Goal: Navigation & Orientation: Find specific page/section

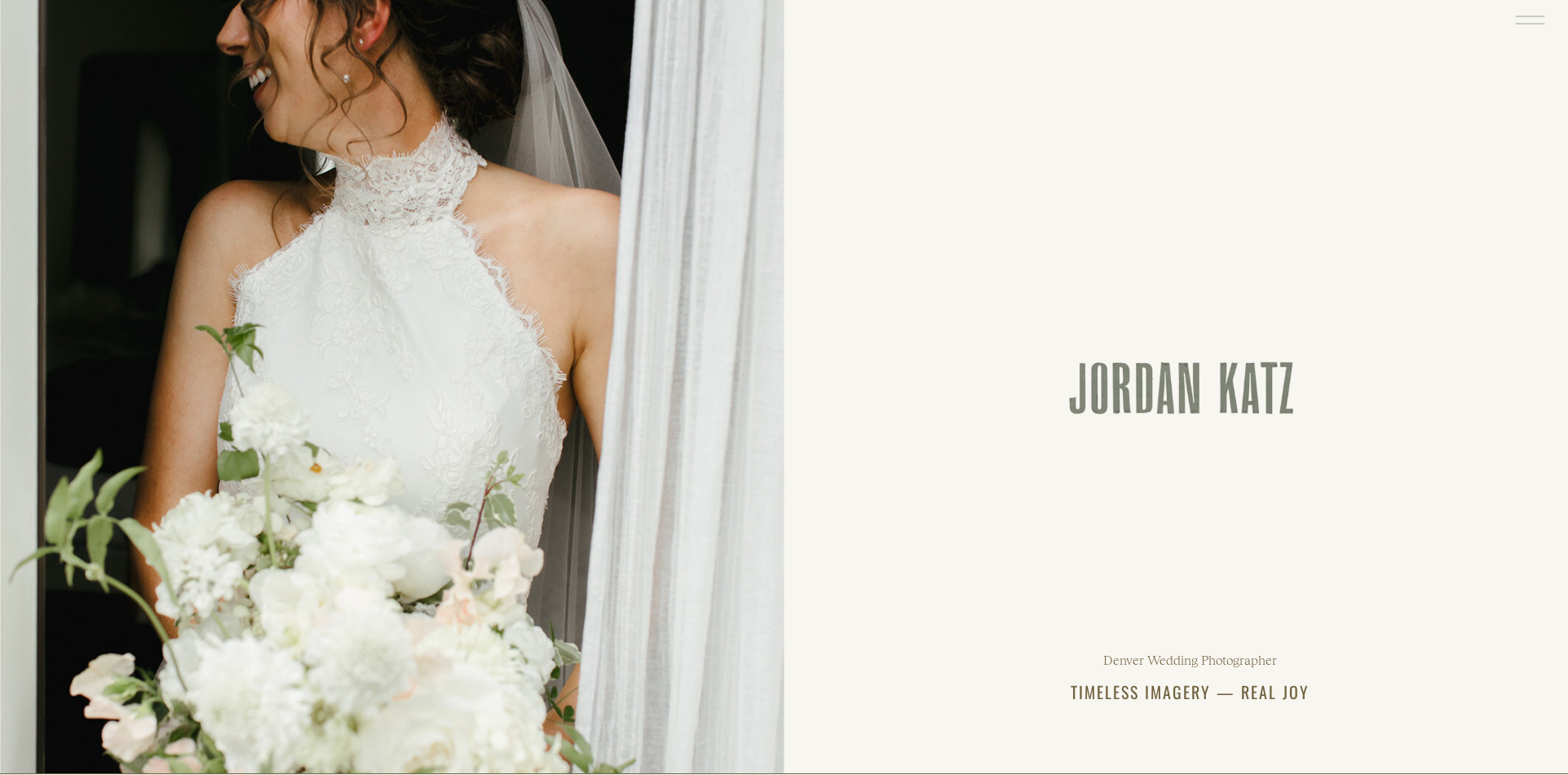
click at [1529, 14] on icon at bounding box center [1529, 19] width 38 height 40
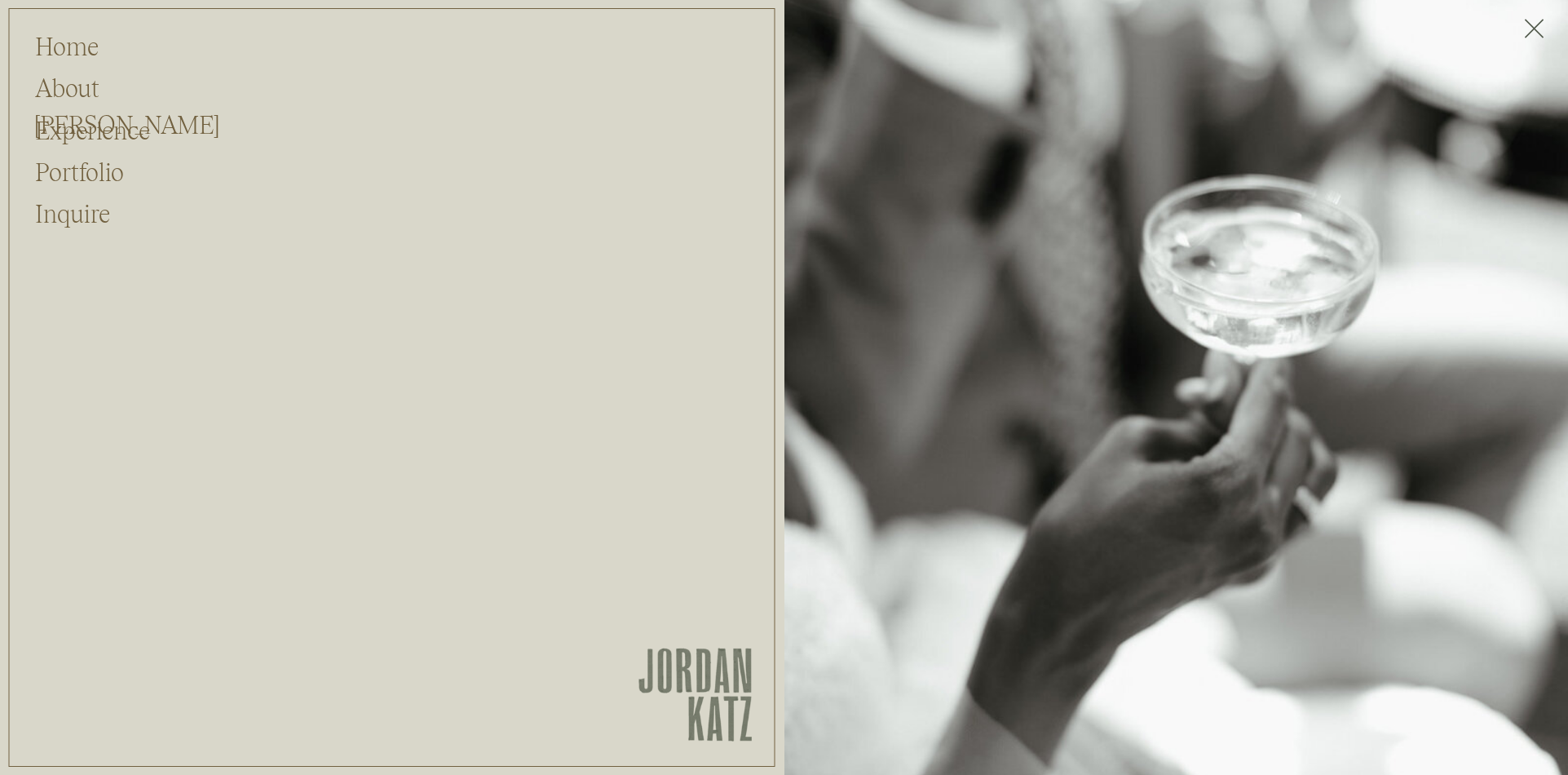
scroll to position [2, 0]
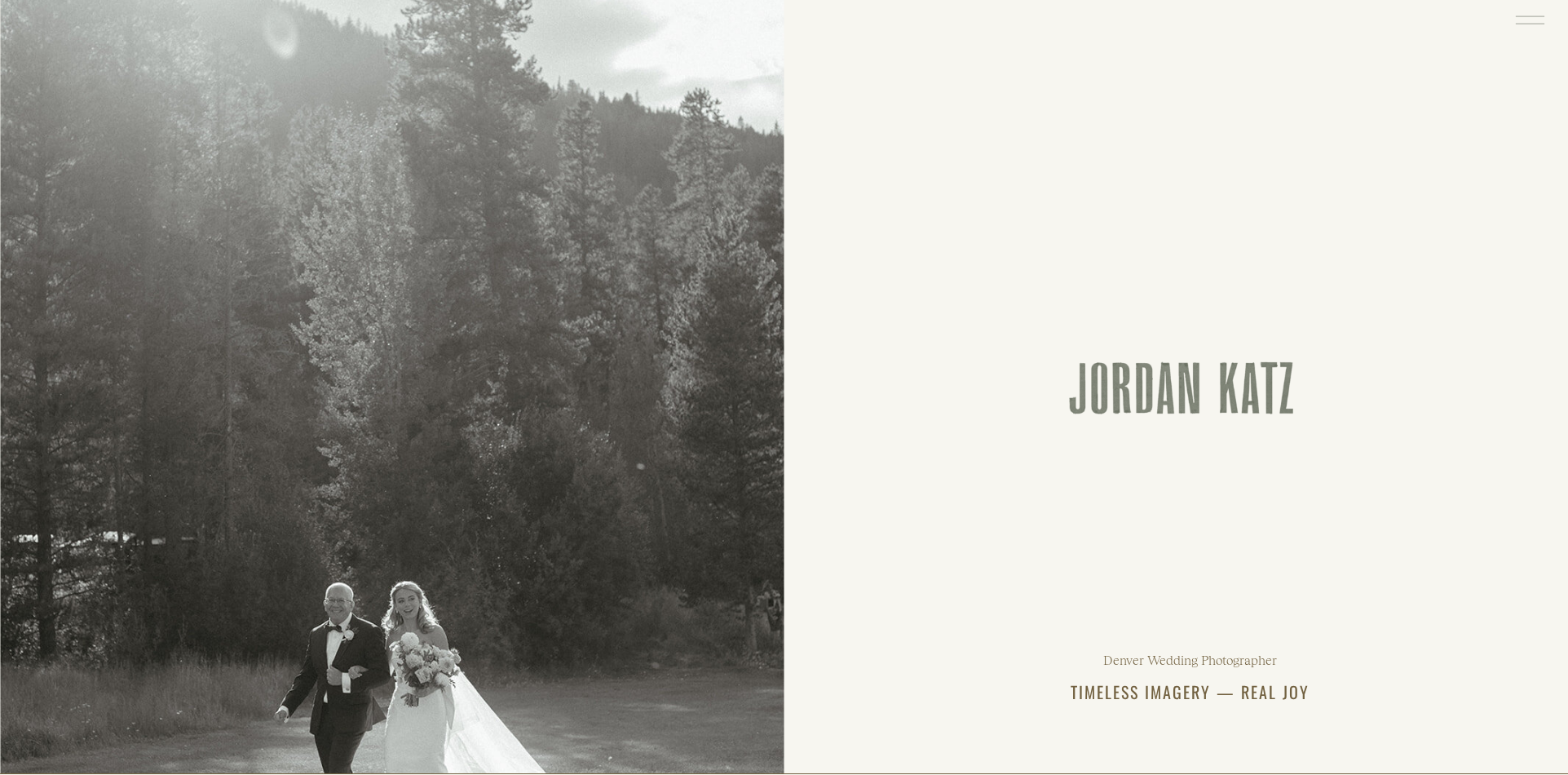
click at [1528, 12] on icon at bounding box center [1529, 19] width 38 height 40
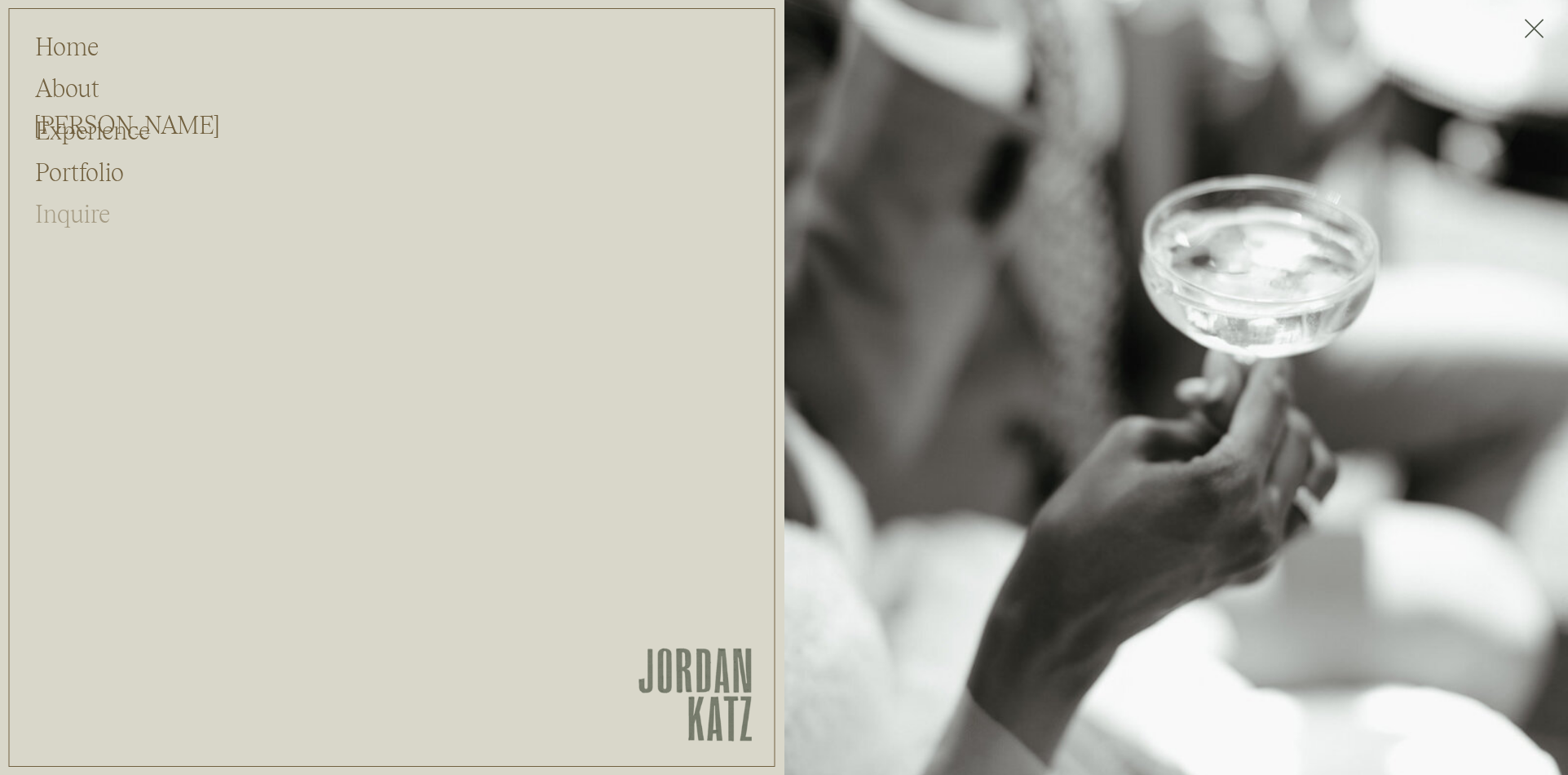
scroll to position [0, 1]
click at [85, 174] on h2 "Portfolio" at bounding box center [78, 169] width 88 height 31
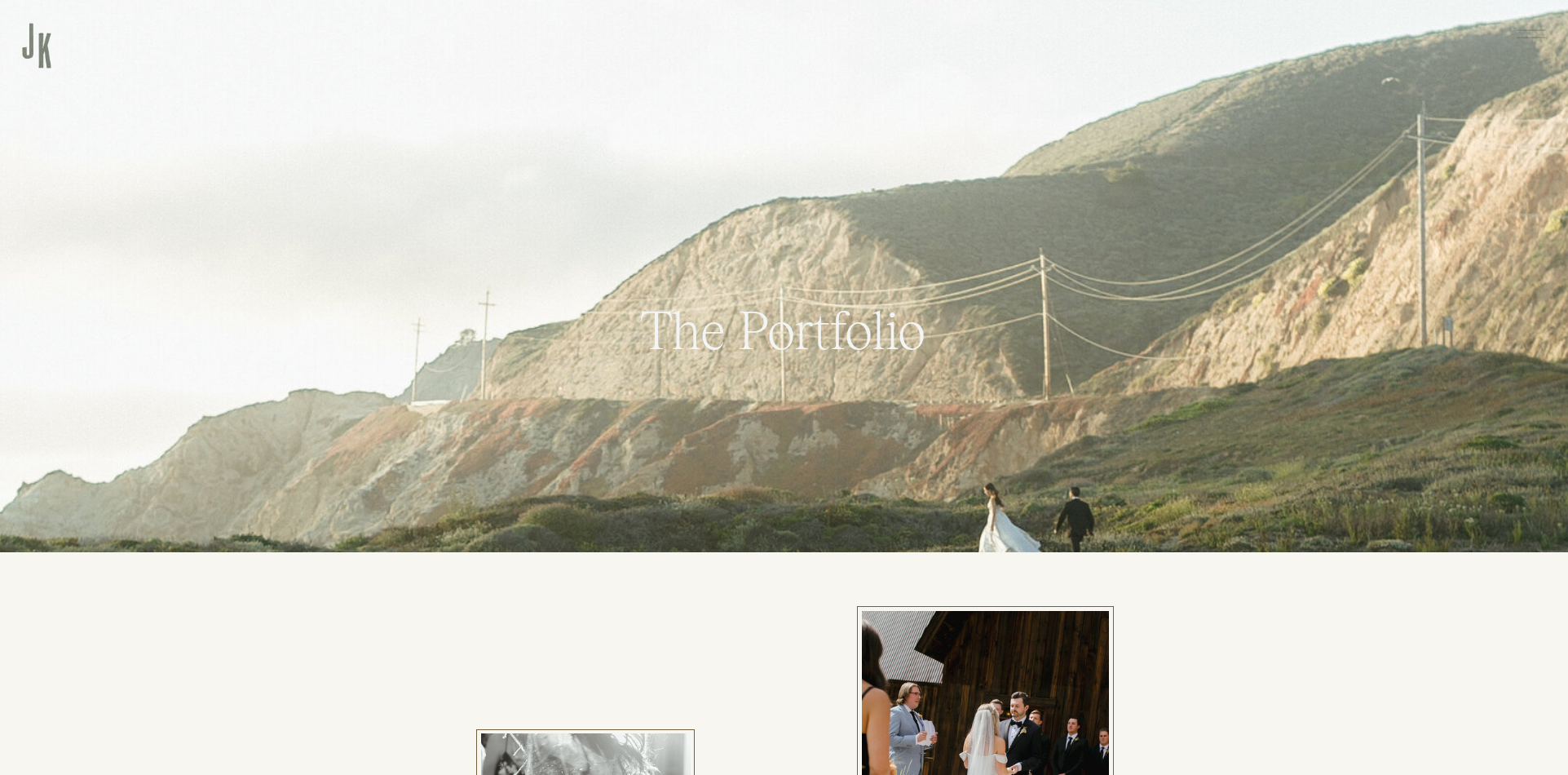
drag, startPoint x: 1532, startPoint y: 29, endPoint x: 1518, endPoint y: 31, distance: 14.1
click at [1532, 29] on icon at bounding box center [1529, 33] width 38 height 40
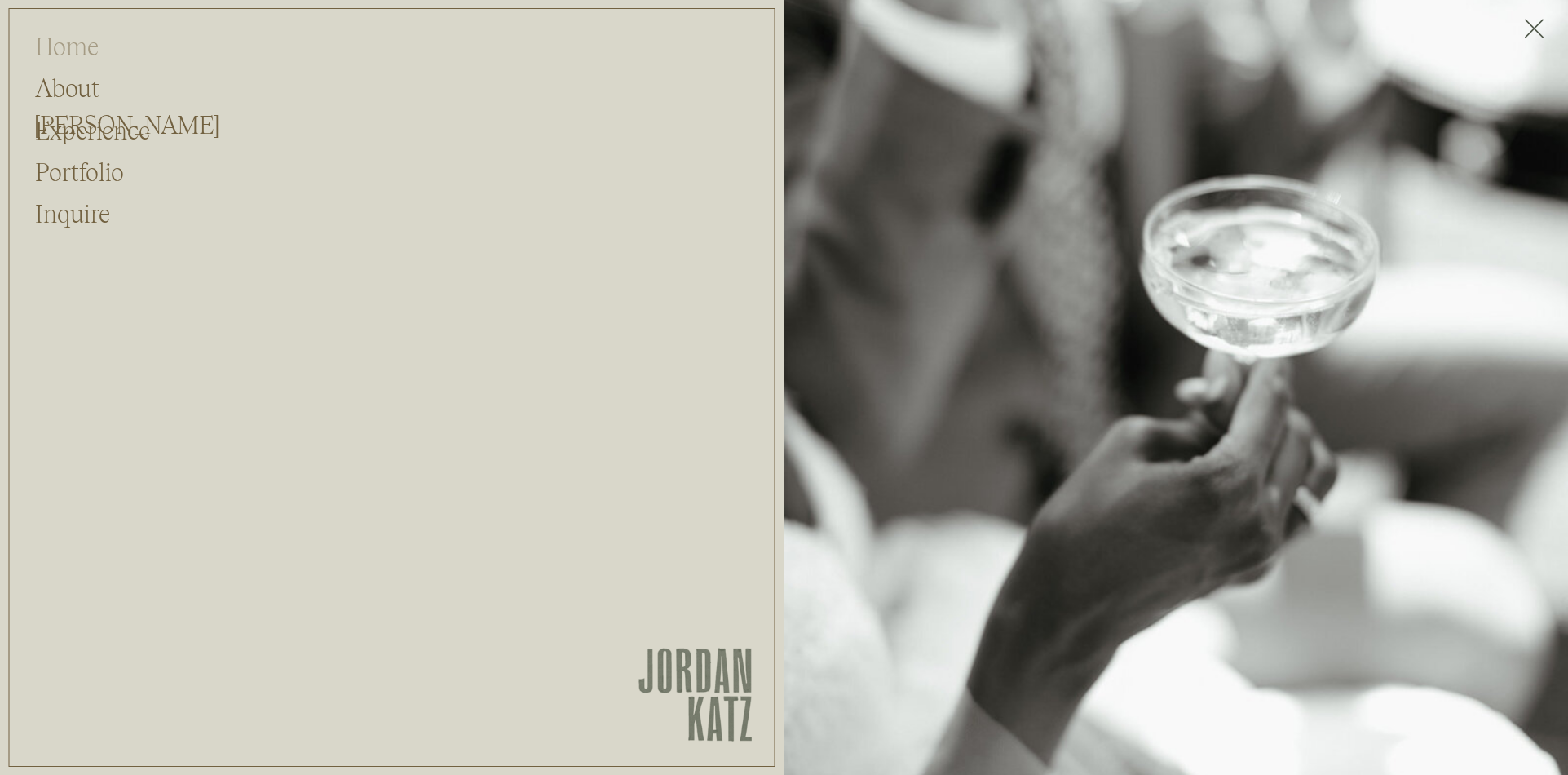
click at [80, 37] on h2 "Home" at bounding box center [78, 44] width 88 height 31
